Goal: Participate in discussion: Engage in conversation with other users on a specific topic

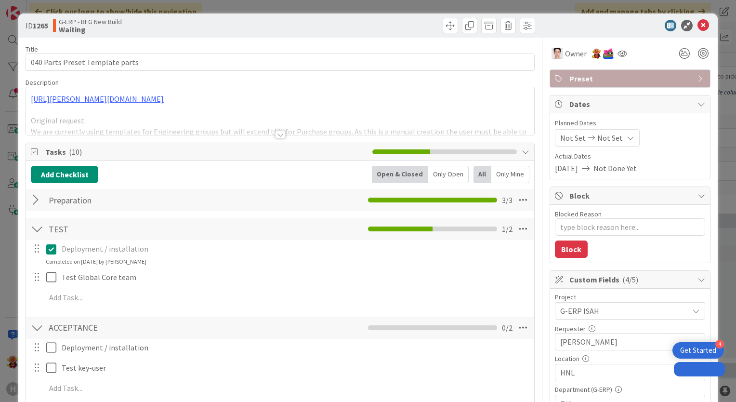
type textarea "x"
click at [698, 29] on icon at bounding box center [703, 26] width 12 height 12
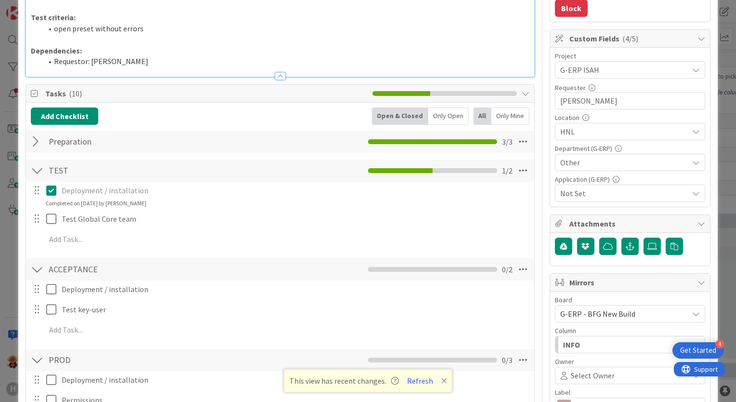
scroll to position [193, 0]
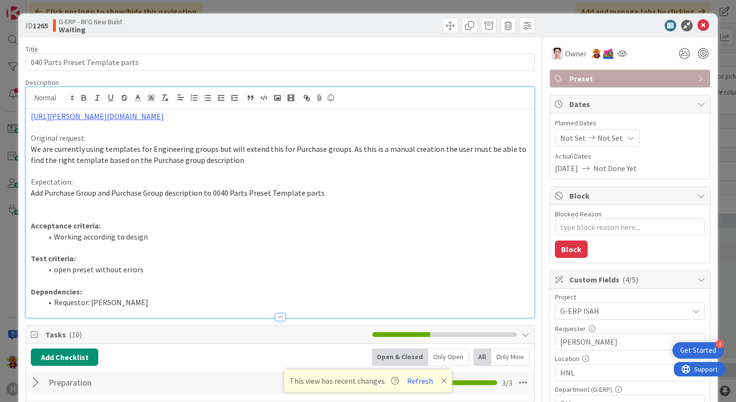
type textarea "x"
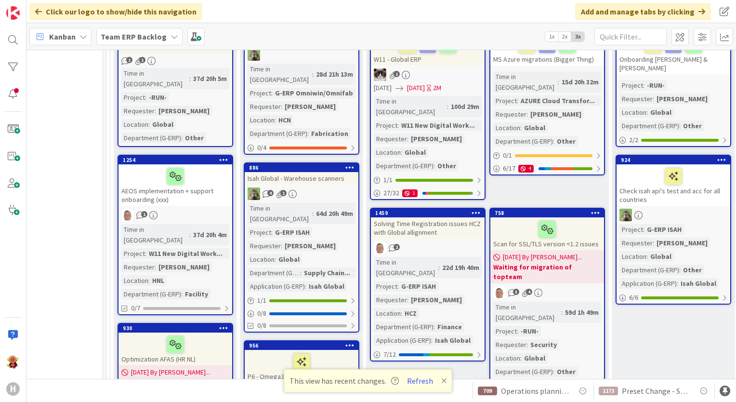
scroll to position [96, 957]
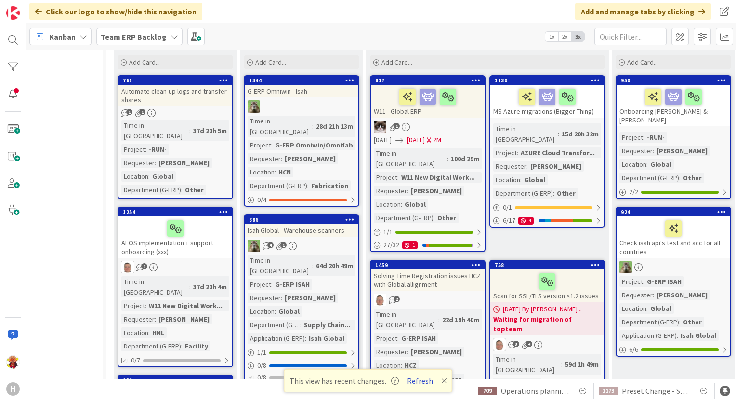
click at [420, 382] on button "Refresh" at bounding box center [420, 380] width 33 height 13
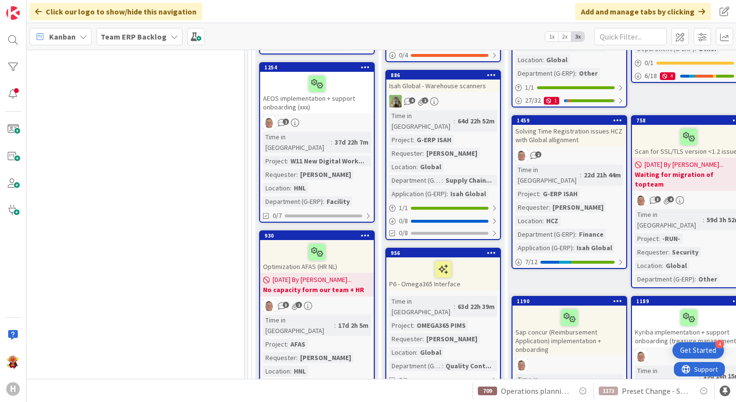
scroll to position [385, 815]
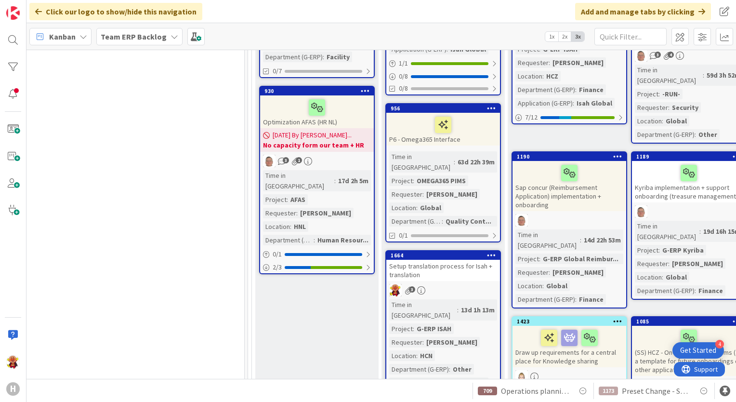
click at [467, 250] on link "1664 Setup translation process for Isah + translation 3 Time in Column : 13d 1h…" at bounding box center [443, 327] width 116 height 154
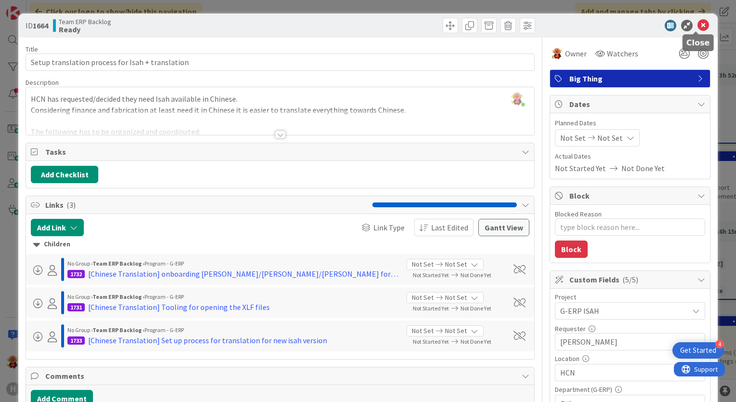
click at [697, 30] on icon at bounding box center [703, 26] width 12 height 12
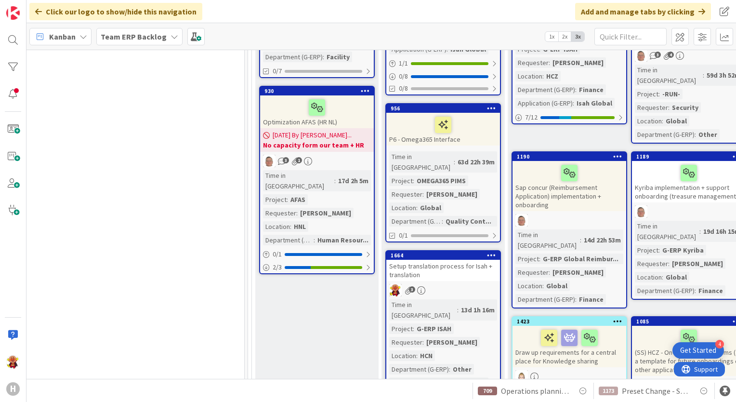
click at [140, 39] on b "Team ERP Backlog" at bounding box center [134, 37] width 66 height 10
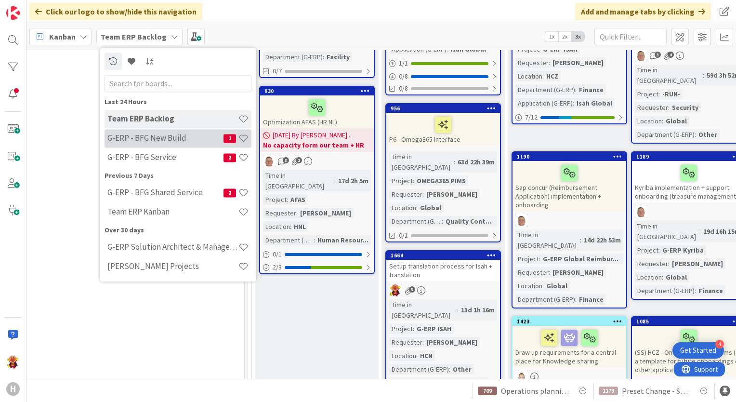
click at [116, 145] on div "G-ERP - BFG New Build 1" at bounding box center [178, 138] width 147 height 18
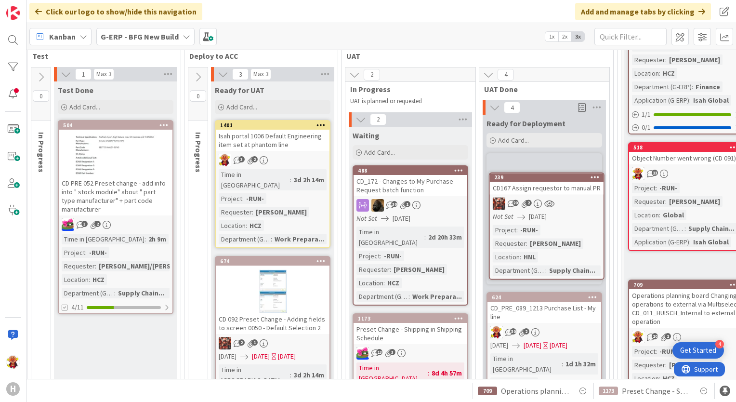
scroll to position [113, 761]
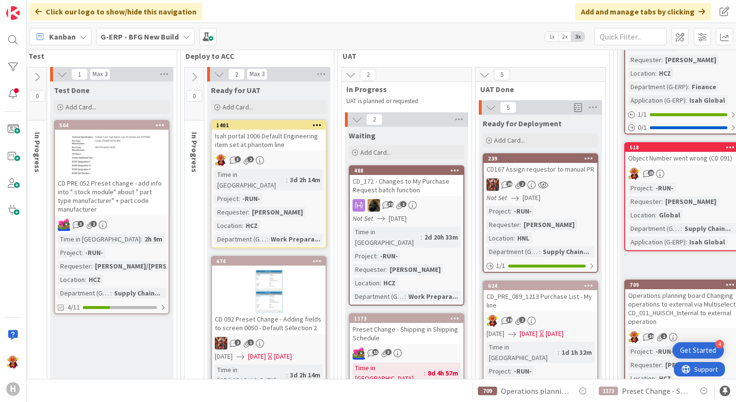
click at [574, 184] on div "20 2" at bounding box center [541, 184] width 114 height 13
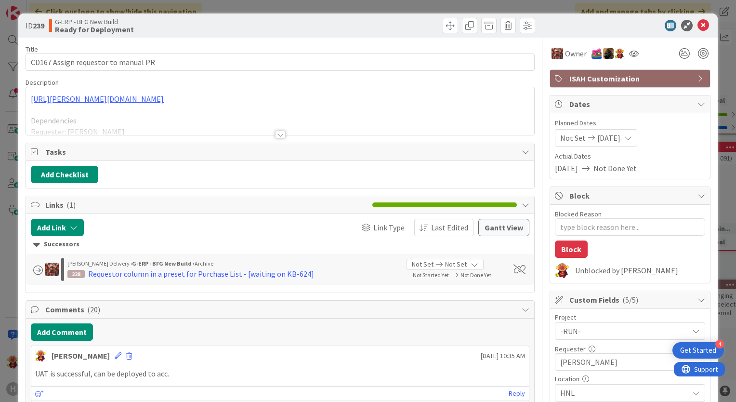
type textarea "x"
click at [83, 334] on button "Add Comment" at bounding box center [62, 331] width 62 height 17
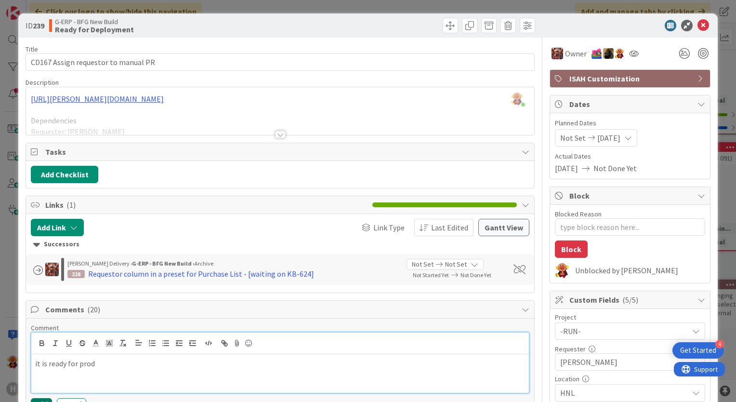
click at [41, 398] on button "Add" at bounding box center [41, 404] width 21 height 12
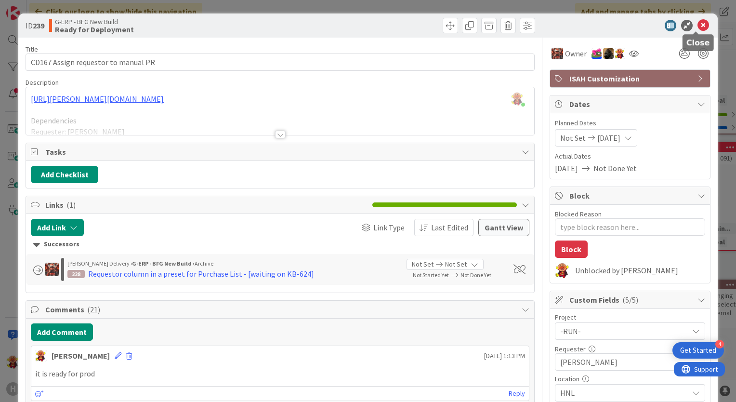
click at [700, 24] on icon at bounding box center [703, 26] width 12 height 12
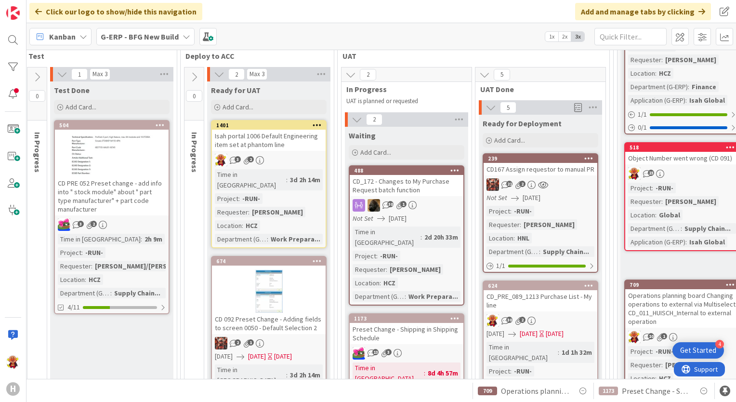
click at [304, 154] on div "3 2" at bounding box center [269, 160] width 114 height 13
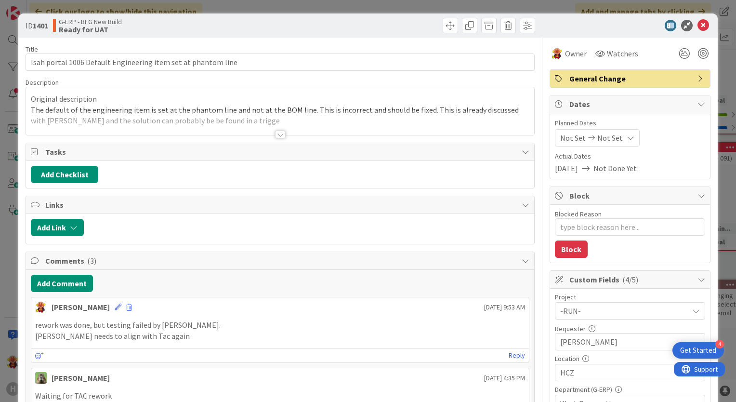
click at [279, 134] on div at bounding box center [280, 135] width 11 height 8
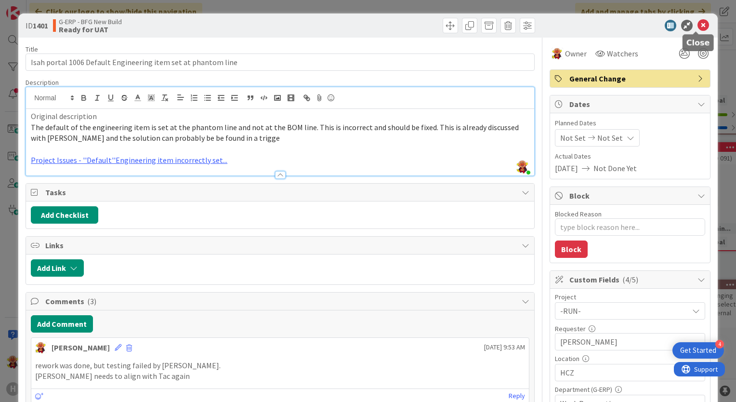
click at [701, 24] on icon at bounding box center [703, 26] width 12 height 12
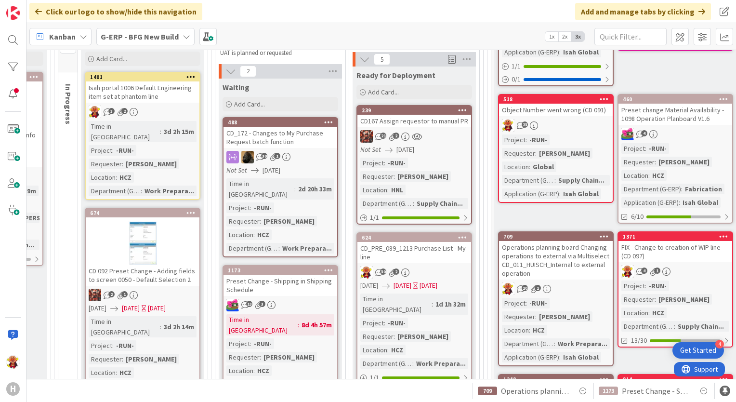
scroll to position [113, 887]
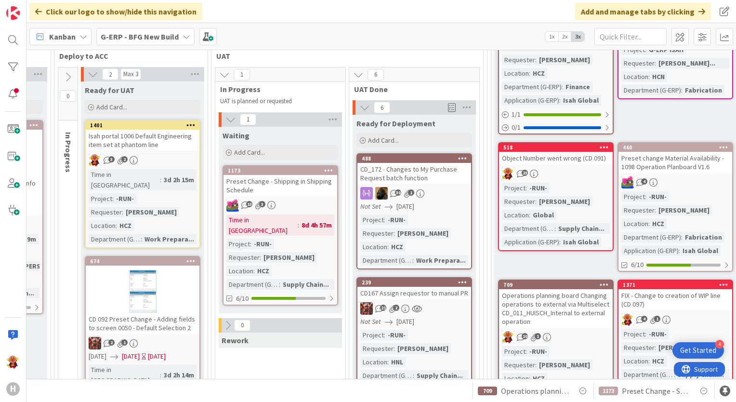
click at [422, 178] on div "CD_172 - Changes to My Purchase Request batch function" at bounding box center [414, 173] width 114 height 21
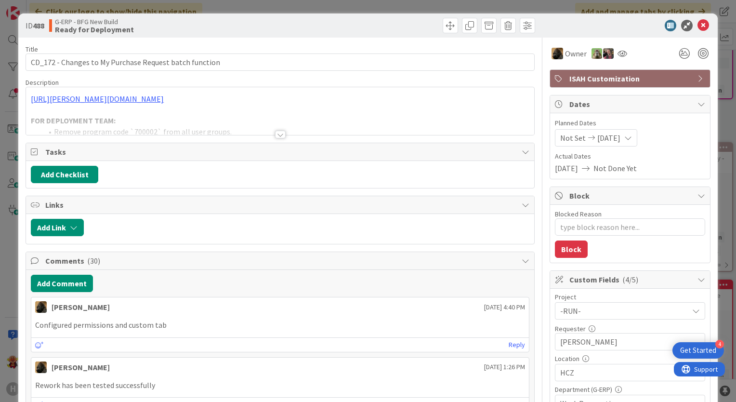
type textarea "x"
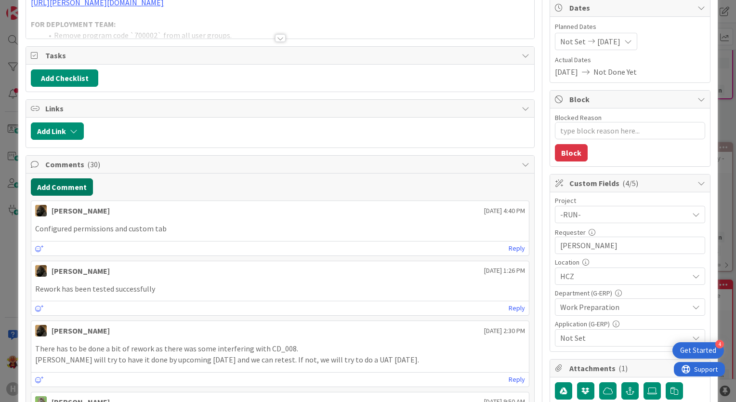
click at [85, 189] on button "Add Comment" at bounding box center [62, 186] width 62 height 17
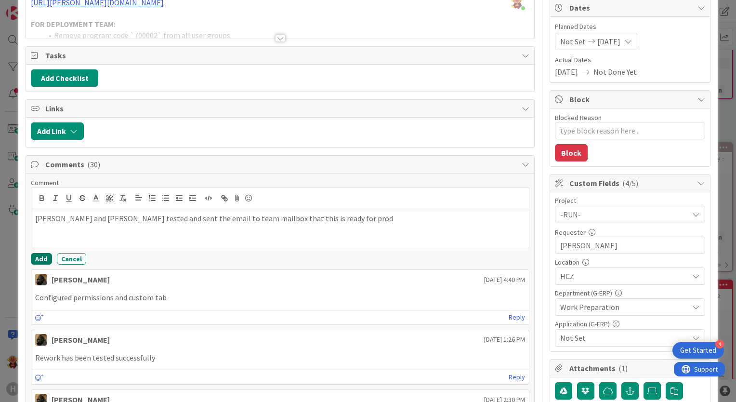
click at [48, 253] on button "Add" at bounding box center [41, 259] width 21 height 12
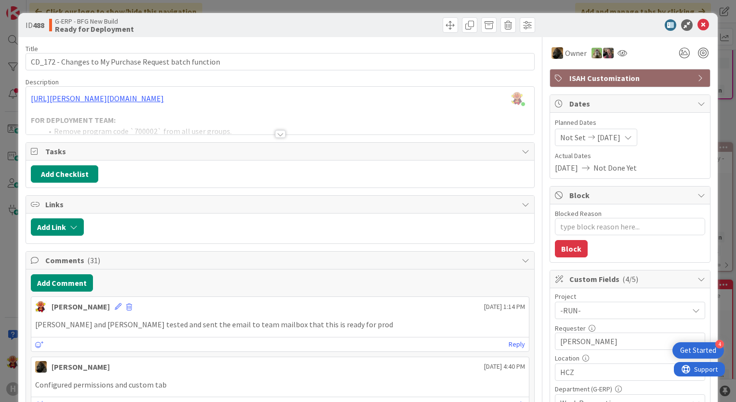
scroll to position [0, 0]
click at [697, 28] on icon at bounding box center [703, 26] width 12 height 12
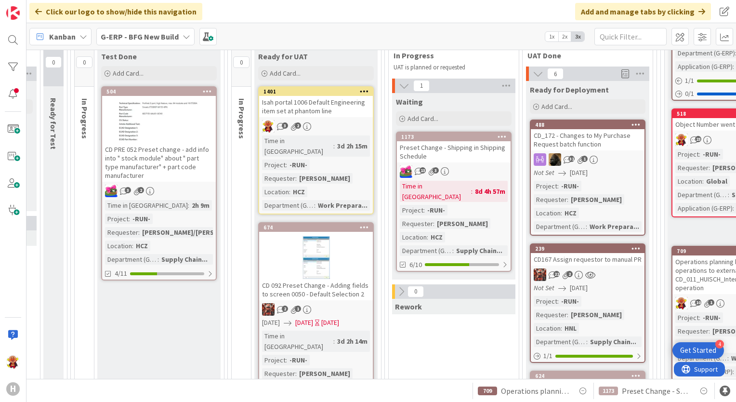
scroll to position [210, 714]
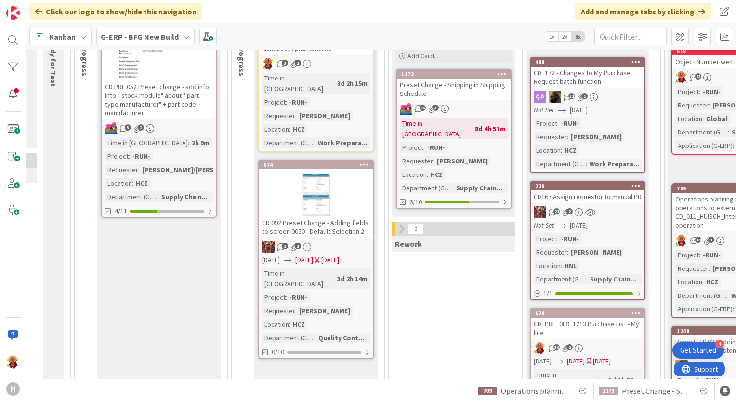
click at [327, 226] on link "674 CD 092 Preset Change - Adding fields to screen 0050 - Default Selection 2 2…" at bounding box center [316, 258] width 116 height 199
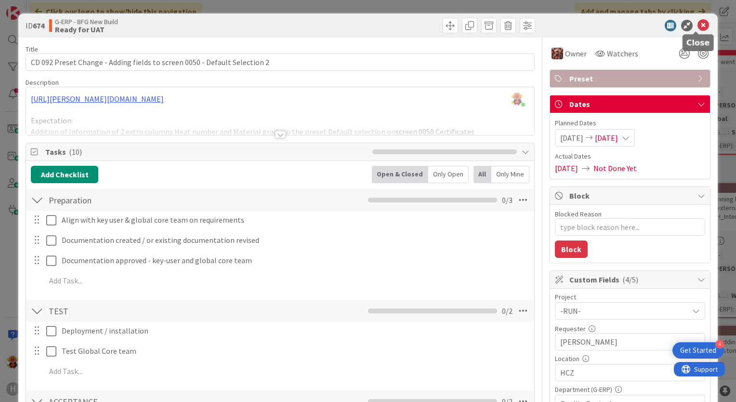
click at [697, 26] on icon at bounding box center [703, 26] width 12 height 12
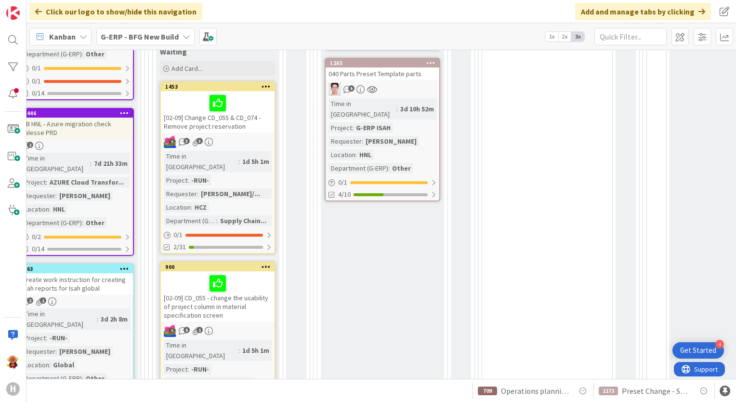
scroll to position [402, 142]
click at [224, 276] on div "[02-09] CD_055 - change the usability of project column in material specificati…" at bounding box center [218, 297] width 114 height 50
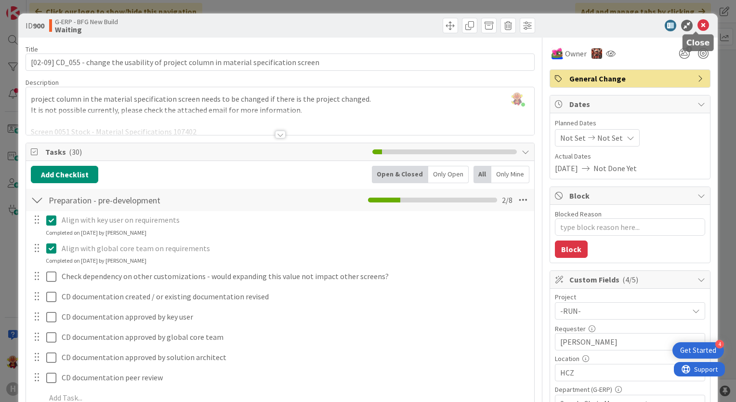
click at [701, 20] on icon at bounding box center [703, 26] width 12 height 12
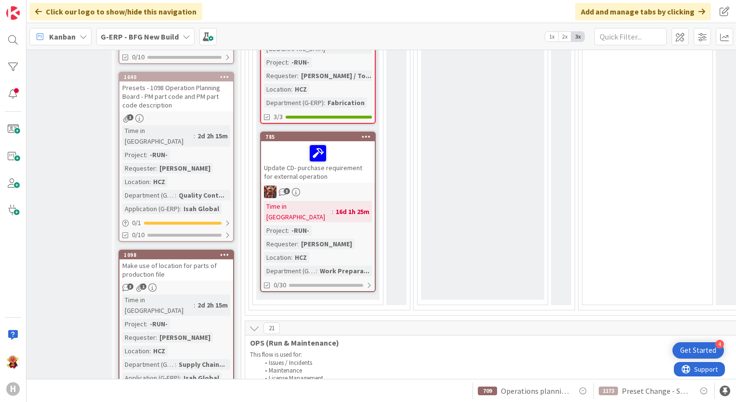
scroll to position [913, 41]
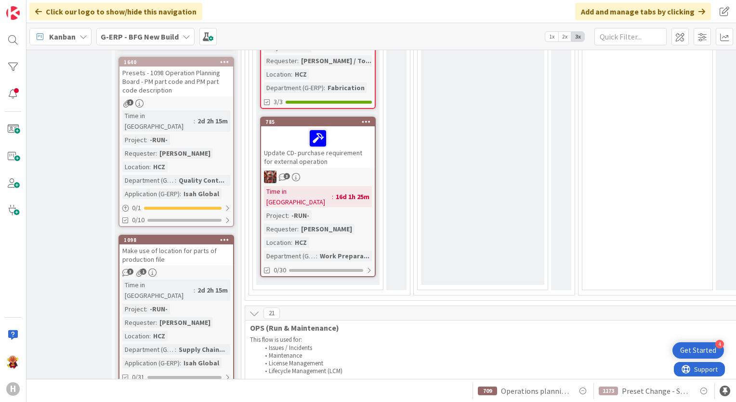
click at [197, 244] on div "Make use of location for parts of production file" at bounding box center [176, 254] width 114 height 21
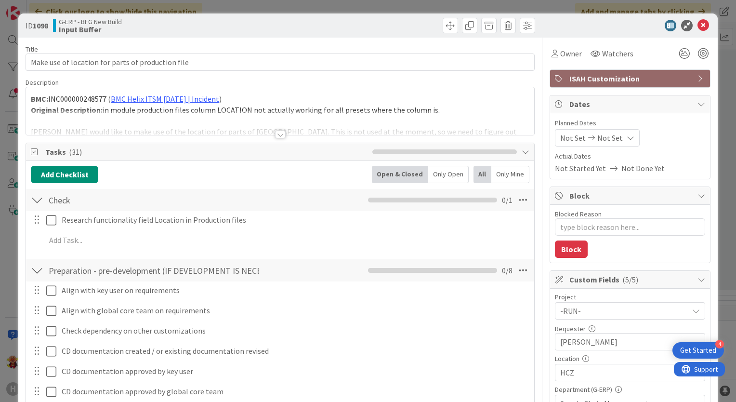
type textarea "x"
click at [276, 137] on div at bounding box center [280, 135] width 11 height 8
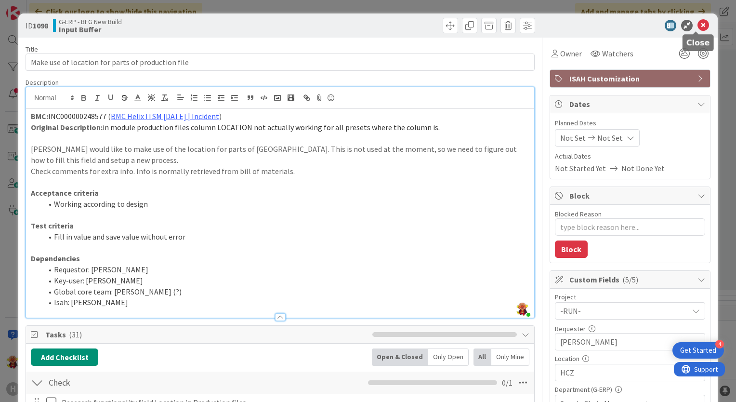
click at [697, 25] on icon at bounding box center [703, 26] width 12 height 12
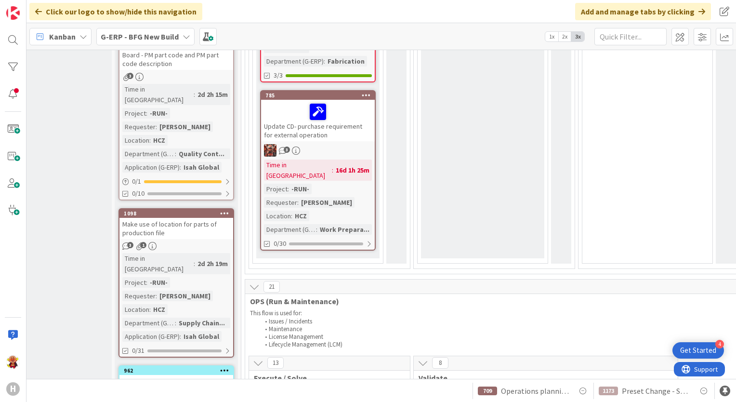
scroll to position [1058, 41]
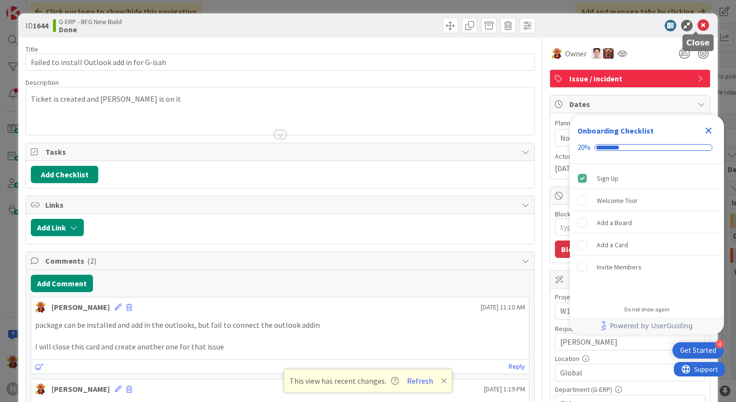
click at [700, 24] on icon at bounding box center [703, 26] width 12 height 12
